Goal: Transaction & Acquisition: Purchase product/service

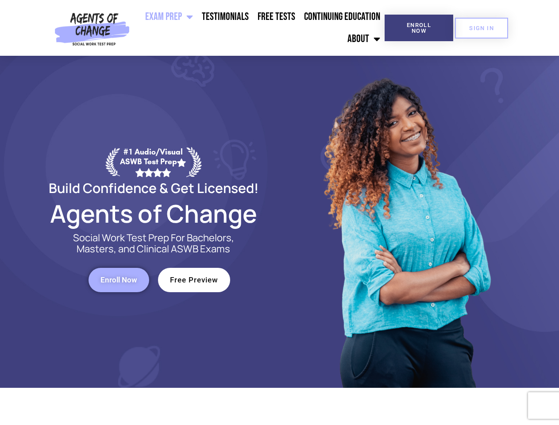
click at [280, 212] on div at bounding box center [406, 222] width 252 height 332
click at [259, 28] on ul "Exam Prep BSW Exam Prep: ASWB Bachelors Level Exam LMSW Exam Prep: ASWB Masters…" at bounding box center [258, 28] width 251 height 44
click at [418, 28] on span "Enroll Now" at bounding box center [419, 28] width 40 height 12
click at [481, 28] on span "SIGN IN" at bounding box center [481, 28] width 25 height 6
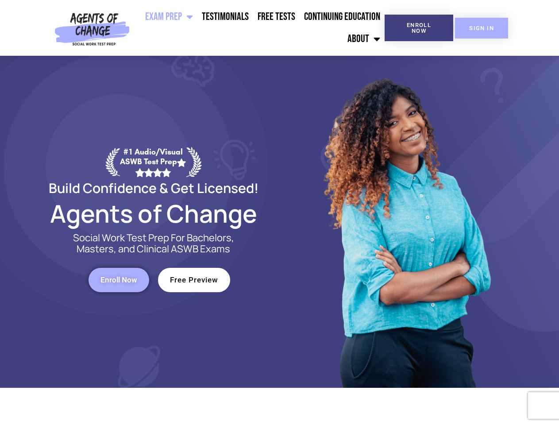
click at [481, 28] on span "SIGN IN" at bounding box center [481, 28] width 25 height 6
click at [119, 280] on span "Enroll Now" at bounding box center [118, 280] width 37 height 8
click at [194, 280] on span "Free Preview" at bounding box center [194, 280] width 48 height 8
